Goal: Information Seeking & Learning: Learn about a topic

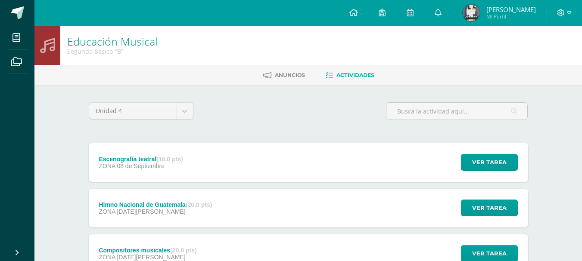
scroll to position [43, 0]
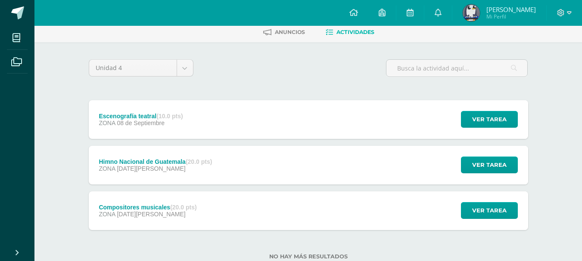
click at [324, 100] on div "Escenografía teatral (10.0 pts) ZONA [DATE] Ver tarea Escenografía teatral Educ…" at bounding box center [308, 119] width 439 height 39
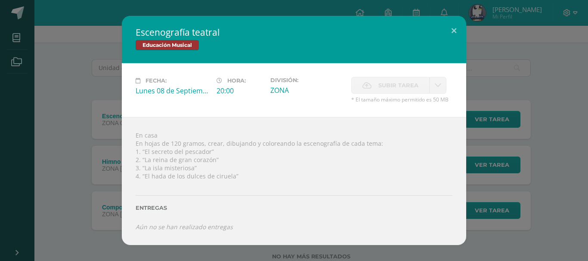
click at [83, 98] on div "Escenografía teatral Educación Musical Fecha: [DATE] Hora: 20:00 División: Subi…" at bounding box center [293, 130] width 581 height 229
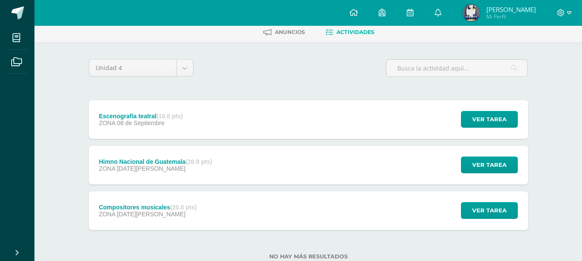
click at [145, 106] on div "Escenografía teatral (10.0 pts) ZONA [DATE]" at bounding box center [141, 119] width 105 height 39
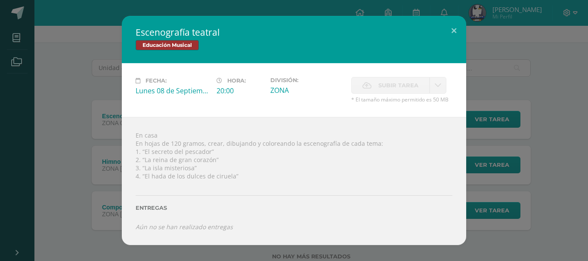
click at [60, 128] on div "Escenografía teatral Educación Musical Fecha: [DATE] Hora: 20:00 División: Subi…" at bounding box center [293, 130] width 581 height 229
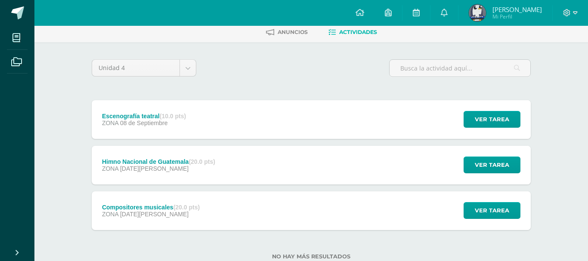
click at [114, 209] on div "Escenografía teatral Educación Musical Fecha: [DATE] Hora: 20:00 División: Subi…" at bounding box center [293, 130] width 581 height 229
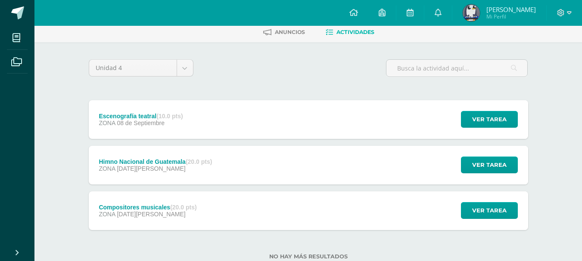
click at [146, 213] on span "[DATE][PERSON_NAME]" at bounding box center [151, 214] width 68 height 7
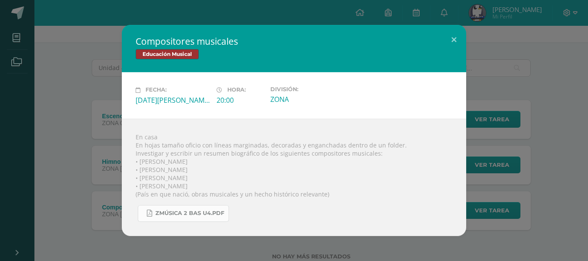
click at [167, 211] on span "Zmúsica 2 Bas U4.pdf" at bounding box center [189, 213] width 69 height 7
click at [18, 124] on div "Compositores musicales Educación Musical Fecha: Lunes 11 de Agosto Hora: 20:00 …" at bounding box center [293, 130] width 581 height 211
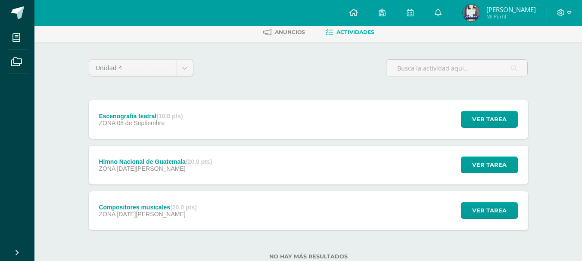
click at [166, 119] on strong "(10.0 pts)" at bounding box center [169, 116] width 26 height 7
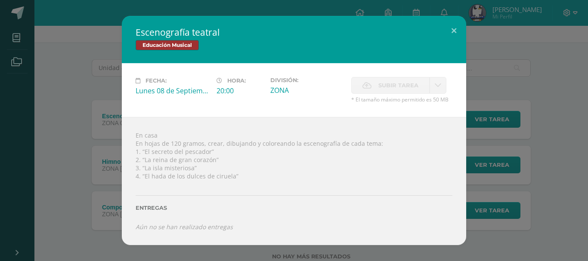
click at [103, 132] on div "Escenografía teatral Educación Musical Fecha: Lunes 08 de Septiembre Hora: 20:0…" at bounding box center [293, 130] width 581 height 229
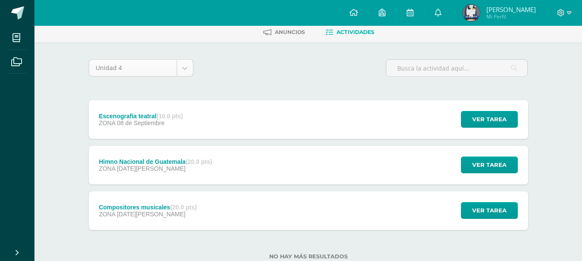
click at [183, 69] on body "Mis cursos Archivos Cerrar panel Artes Industriales Segundo Básico "B" Artes Pl…" at bounding box center [291, 122] width 582 height 331
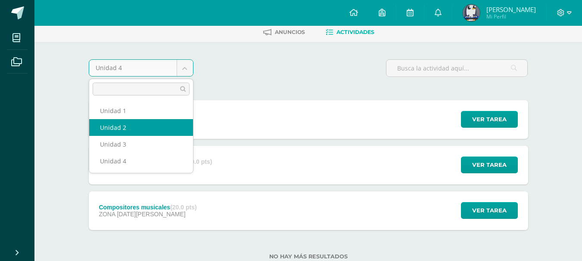
select select "Unidad 2"
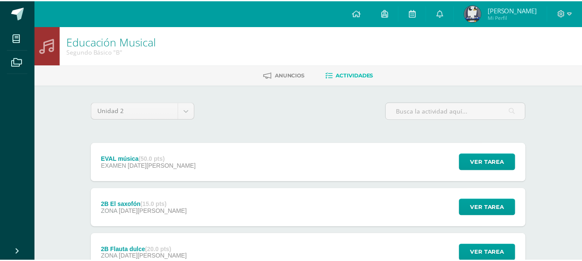
scroll to position [115, 0]
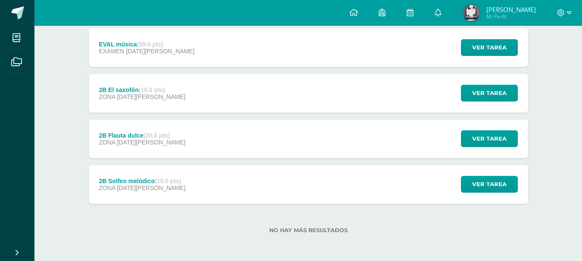
click at [174, 136] on div "2B Flauta dulce (20.0 pts) ZONA [DATE][PERSON_NAME]" at bounding box center [142, 139] width 107 height 39
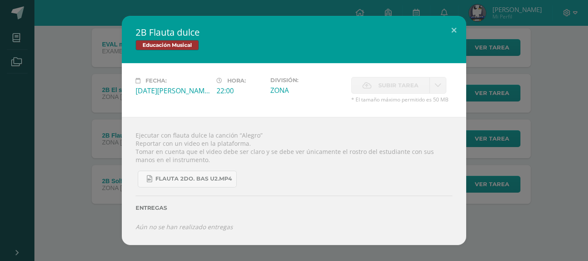
click at [59, 136] on div "2B Flauta dulce Educación Musical Fecha: [DATE] Hora: 22:00 División: Subir tar…" at bounding box center [293, 130] width 581 height 229
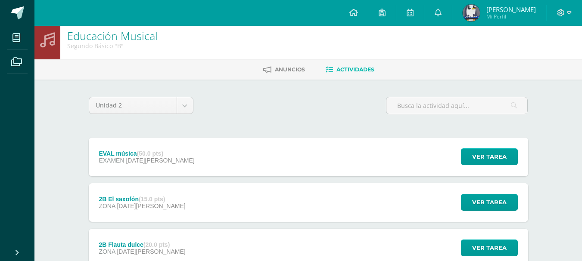
scroll to position [0, 0]
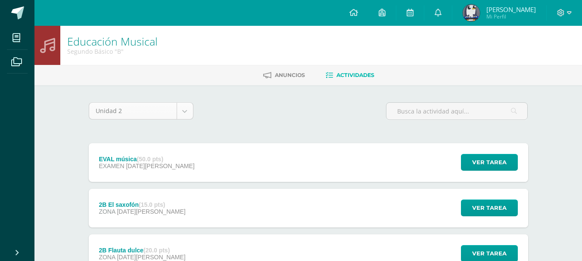
click at [182, 108] on body "Mis cursos Archivos Cerrar panel Artes Industriales Segundo Básico "B" Artes Pl…" at bounding box center [291, 188] width 582 height 376
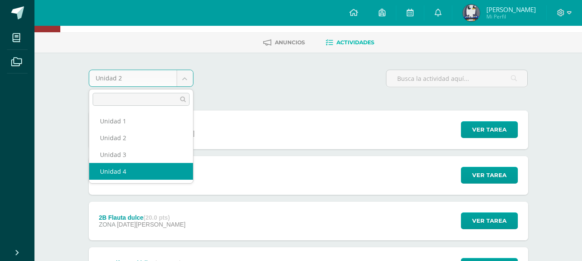
scroll to position [43, 0]
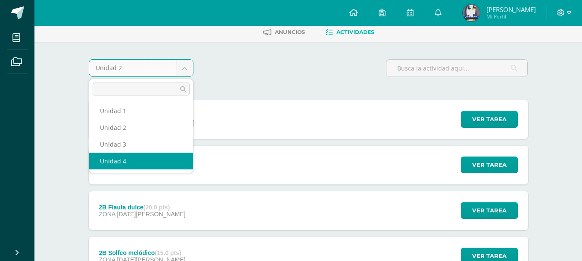
select select "Unidad 4"
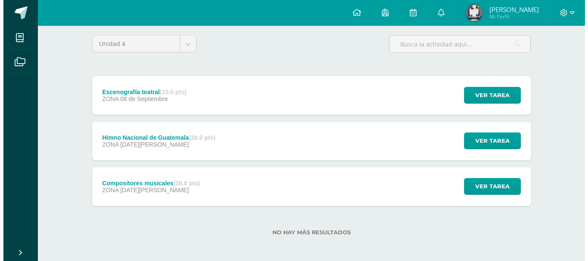
scroll to position [69, 0]
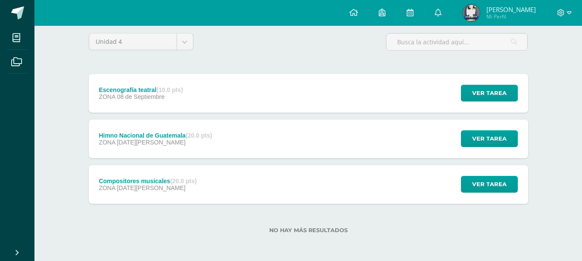
click at [189, 83] on div "Escenografía teatral (10.0 pts) ZONA [DATE]" at bounding box center [141, 93] width 105 height 39
